Goal: Task Accomplishment & Management: Manage account settings

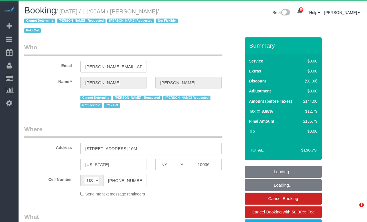
select select "NY"
select select "1"
select select "object:1085"
select select "number:89"
select select "number:90"
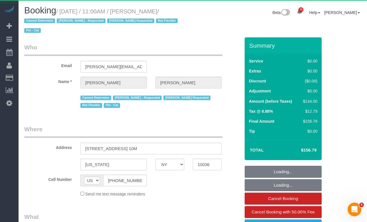
select select "number:14"
select select "number:5"
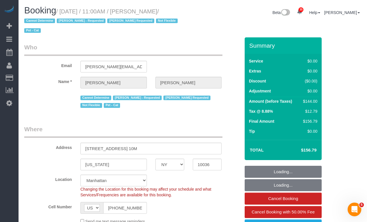
click at [157, 23] on span "Not Flexible" at bounding box center [167, 21] width 22 height 5
select select "object:1513"
select select "string:stripe-pm_1QTV2s4VGloSiKo7xIUkMpLp"
select select "1"
select select "spot1"
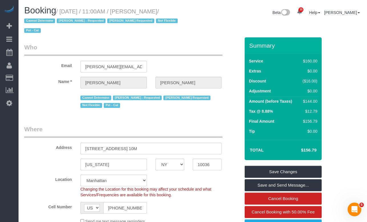
drag, startPoint x: 184, startPoint y: 11, endPoint x: 145, endPoint y: 13, distance: 39.5
click at [145, 13] on small "/ October 05, 2025 / 11:00AM / Miranda Gilmore / Cannot Determine Hamdi Yatou S…" at bounding box center [101, 21] width 155 height 26
copy small "Miranda Gilmore"
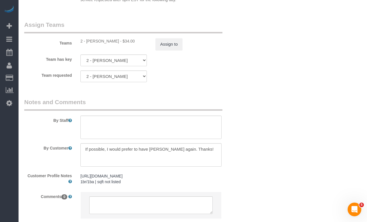
scroll to position [776, 0]
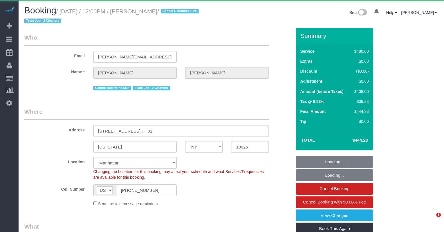
select select "NY"
select select "object:1063"
select select "2"
select select "180"
select select "spot1"
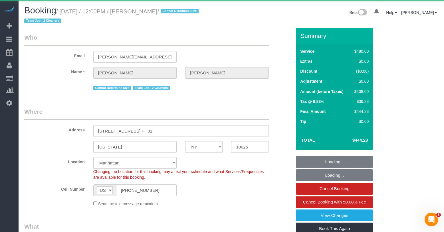
select select "number:57"
select select "number:71"
select select "number:15"
select select "number:5"
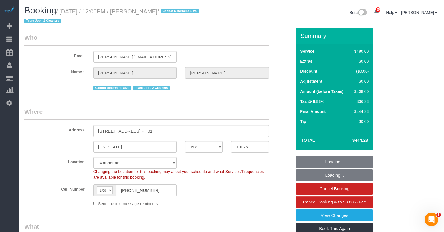
click at [170, 14] on small "/ [DATE] / 12:00PM / [PERSON_NAME] / Cannot Determine Size Team Job - 2 Cleaners" at bounding box center [112, 16] width 176 height 16
select select "string:stripe-pm_1QkAQu4VGloSiKo74CYp18Kc"
drag, startPoint x: 162, startPoint y: 12, endPoint x: 75, endPoint y: 10, distance: 86.8
click at [65, 8] on small "/ [DATE] / 12:00PM / [PERSON_NAME] / Cannot Determine Size Team Job - 2 Cleaners" at bounding box center [112, 16] width 176 height 16
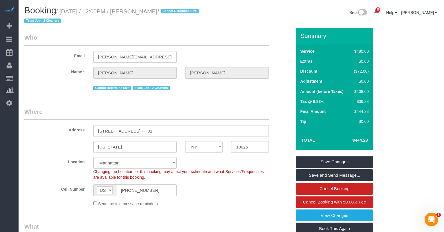
copy small "[DATE] / 12:00PM / [PERSON_NAME]"
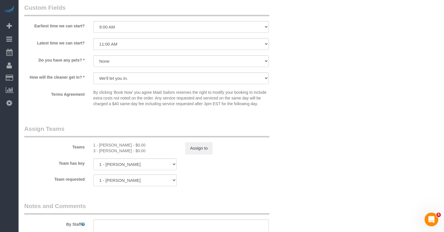
scroll to position [533, 0]
click at [106, 149] on div "1 - [PERSON_NAME] - $0.00" at bounding box center [134, 147] width 83 height 6
copy div "Kariluz"
drag, startPoint x: 117, startPoint y: 155, endPoint x: 123, endPoint y: 152, distance: 6.4
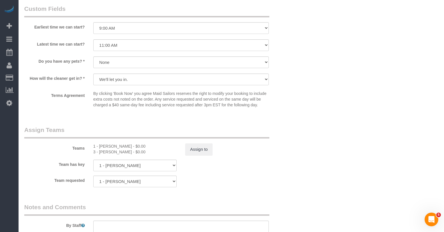
click at [118, 155] on div "3 - [PERSON_NAME] - $0.00" at bounding box center [134, 152] width 83 height 6
drag, startPoint x: 127, startPoint y: 152, endPoint x: 99, endPoint y: 153, distance: 27.7
click at [99, 149] on div "1 - [PERSON_NAME] - $0.00" at bounding box center [134, 147] width 83 height 6
copy div "[PERSON_NAME]"
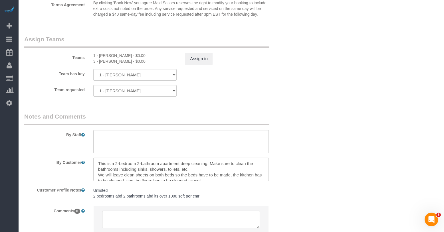
scroll to position [616, 0]
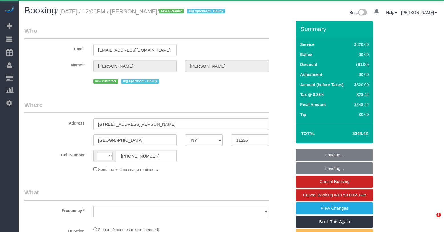
select select "NY"
select select "string:[GEOGRAPHIC_DATA]"
select select "object:1063"
select select "spot1"
select select "number:59"
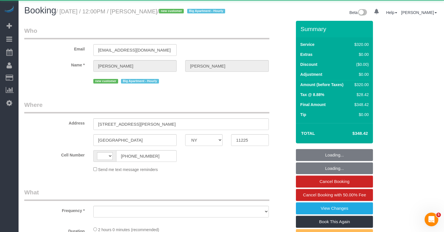
select select "number:73"
select select "number:13"
select select "number:5"
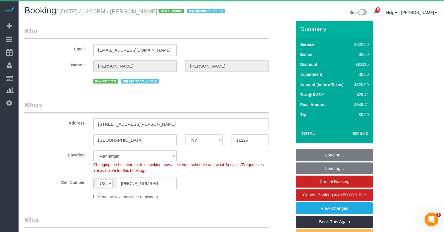
select select "object:1074"
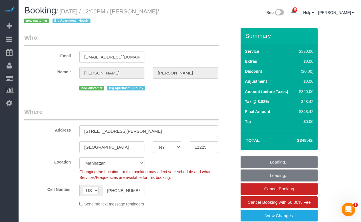
select select "string:stripe-pm_1SEHKf4VGloSiKo7X0OaZXHB"
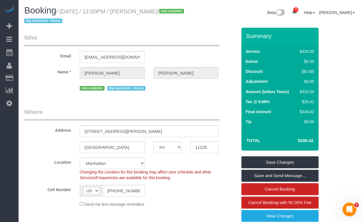
drag, startPoint x: 185, startPoint y: 12, endPoint x: 65, endPoint y: 15, distance: 120.5
click at [65, 15] on h1 "Booking / October 05, 2025 / 12:00PM / Elijah Meshnick / new customer Big Apart…" at bounding box center [105, 15] width 162 height 19
copy small "October 05, 2025 / 12:00PM / Elijah Meshnick"
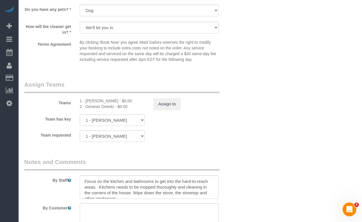
scroll to position [577, 0]
drag, startPoint x: 109, startPoint y: 102, endPoint x: 86, endPoint y: 102, distance: 23.1
click at [86, 102] on div "1 - Yeisan Yepez - $0.00" at bounding box center [112, 101] width 65 height 6
copy div "Yeisan Yepez"
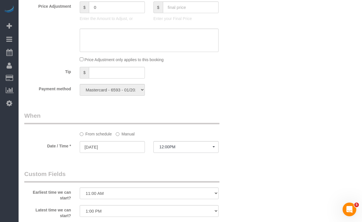
scroll to position [355, 0]
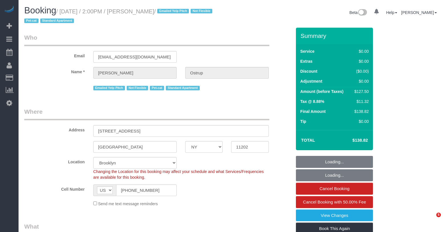
select select "NY"
select select "1"
select select "number:89"
select select "number:90"
select select "number:14"
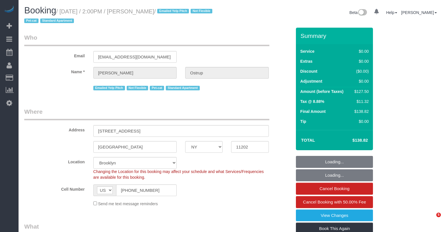
select select "number:5"
select select "number:21"
select select "object:1101"
select select "string:stripe-pm_1JnT9g4VGloSiKo7baXlI1T6"
select select "spot1"
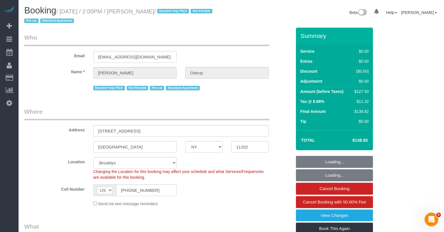
select select "1"
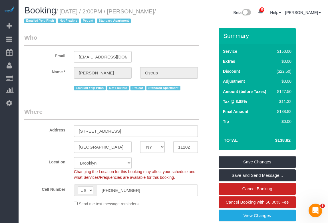
click at [155, 13] on h1 "Booking / October 05, 2025 / 2:00PM / Zach Ostrup / Emailed Yelp Pitch Not Flex…" at bounding box center [96, 15] width 145 height 19
drag, startPoint x: 42, startPoint y: 21, endPoint x: 65, endPoint y: 11, distance: 25.9
click at [65, 11] on small "/ October 05, 2025 / 2:00PM / Zach Ostrup / Emailed Yelp Pitch Not Flexible Pet…" at bounding box center [90, 16] width 132 height 16
copy small "October 05, 2025 / 2:00PM / Zach Ostrup"
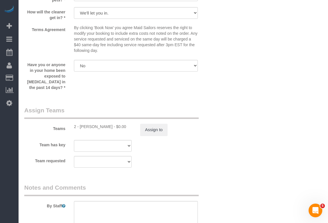
scroll to position [708, 0]
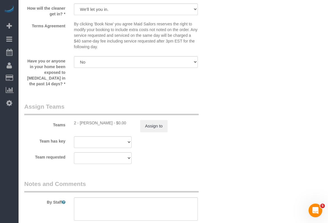
drag, startPoint x: 79, startPoint y: 118, endPoint x: 109, endPoint y: 117, distance: 29.4
click at [106, 120] on div "2 - Guerline Piquant - $0.00" at bounding box center [103, 123] width 58 height 6
drag, startPoint x: 109, startPoint y: 117, endPoint x: 83, endPoint y: 118, distance: 25.7
click at [81, 120] on div "2 - Guerline Piquant - $0.00" at bounding box center [103, 123] width 58 height 6
copy div "Guerline Piquan"
